Goal: Task Accomplishment & Management: Complete application form

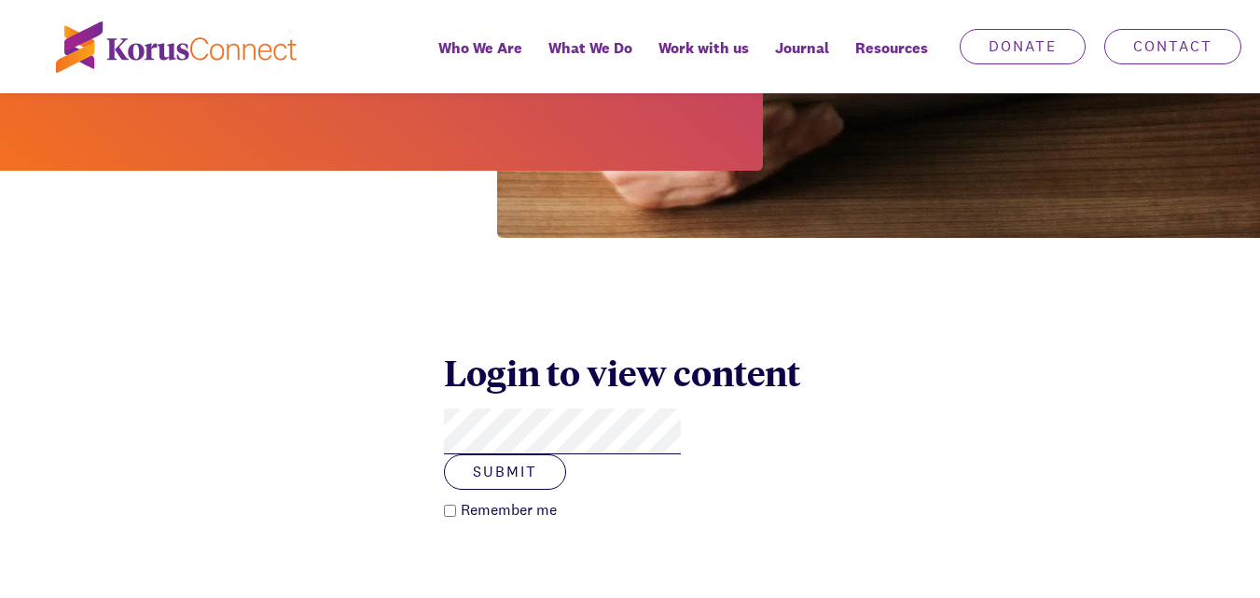
scroll to position [559, 0]
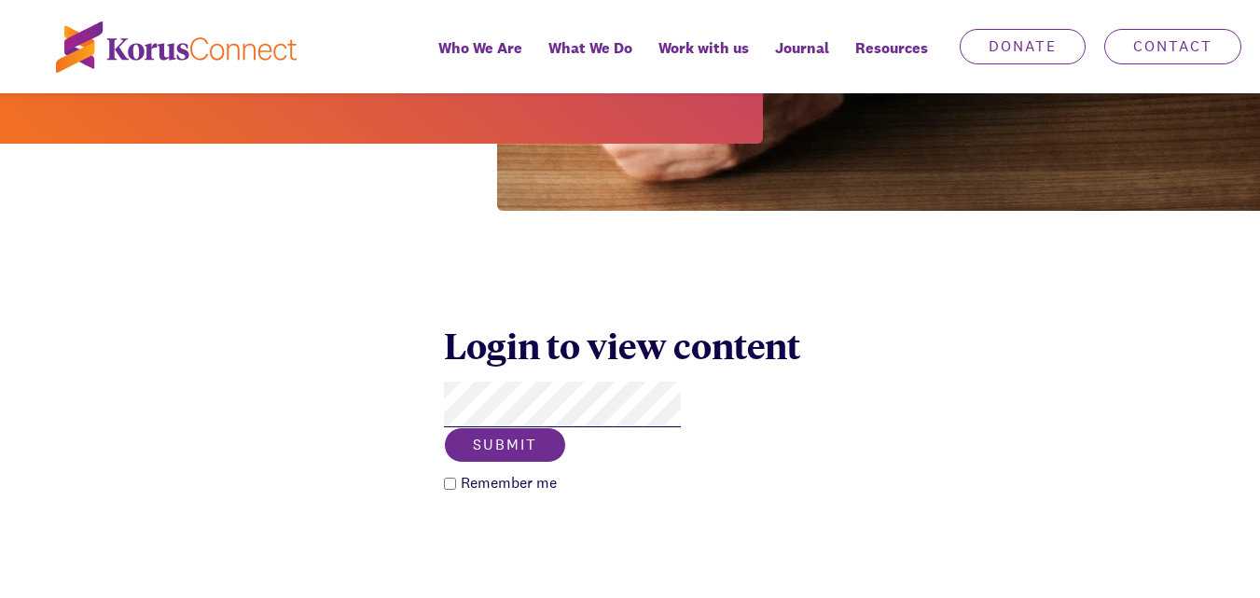
click at [566, 427] on button "Submit" at bounding box center [505, 444] width 122 height 35
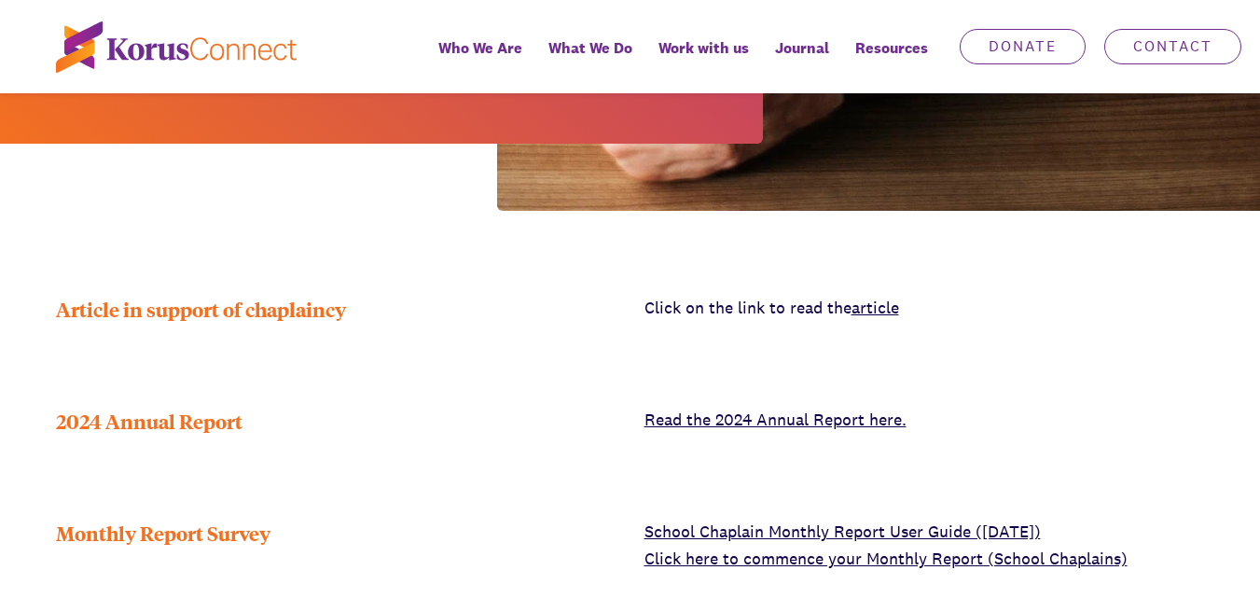
click at [793, 547] on link "Click here to commence your Monthly Report (School Chaplains)" at bounding box center [885, 557] width 483 height 21
click at [803, 547] on link "Click here to commence your Monthly Report (School Chaplains)" at bounding box center [885, 557] width 483 height 21
